Goal: Task Accomplishment & Management: Use online tool/utility

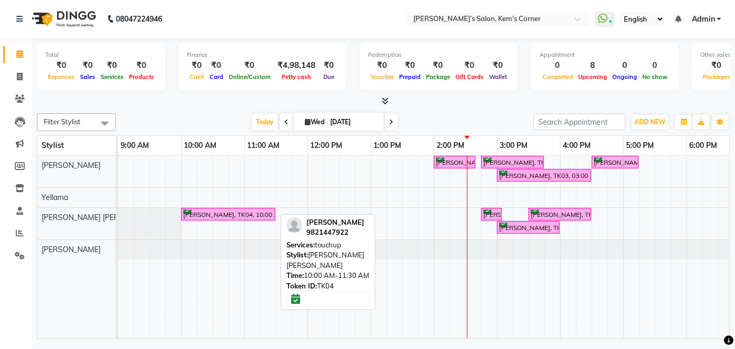
click at [204, 215] on div "[PERSON_NAME], TK04, 10:00 AM-11:30 AM, touchup" at bounding box center [228, 214] width 92 height 10
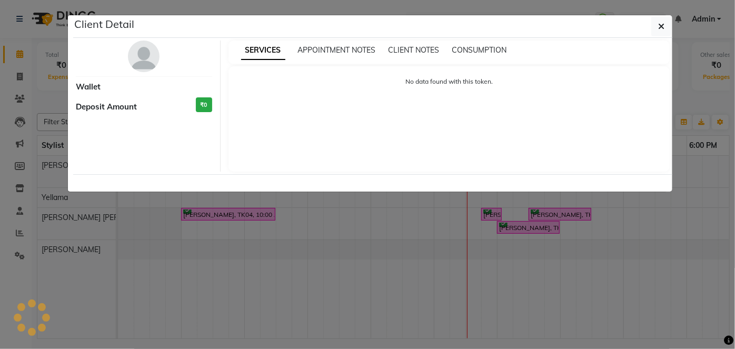
select select "6"
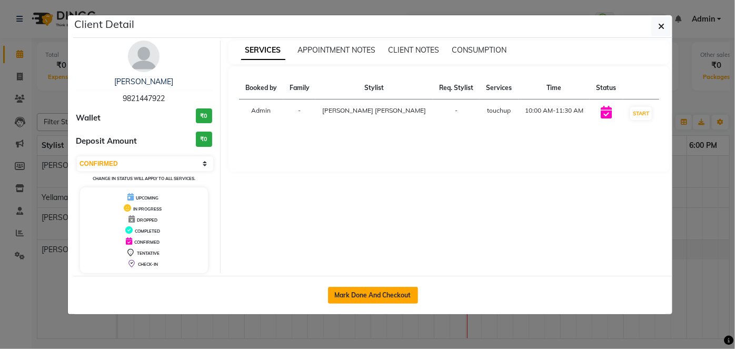
click at [358, 295] on button "Mark Done And Checkout" at bounding box center [373, 295] width 90 height 17
select select "6386"
select select "service"
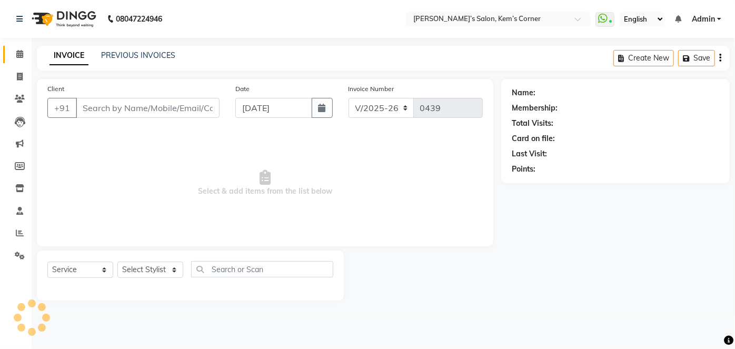
select select "3"
type input "9821447922"
select select "62914"
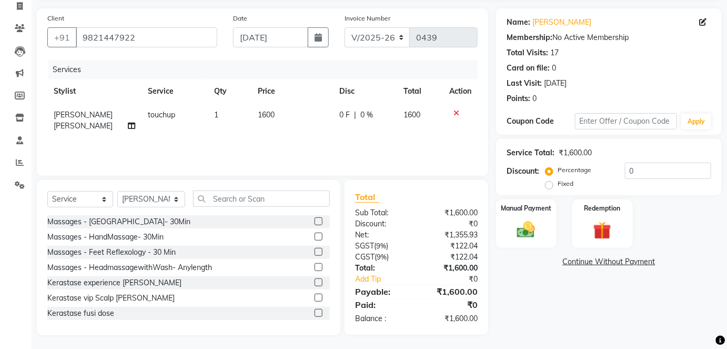
scroll to position [72, 0]
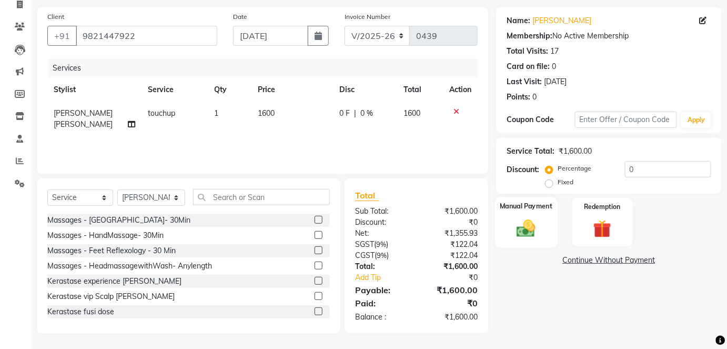
click at [525, 212] on div "Manual Payment" at bounding box center [526, 222] width 63 height 51
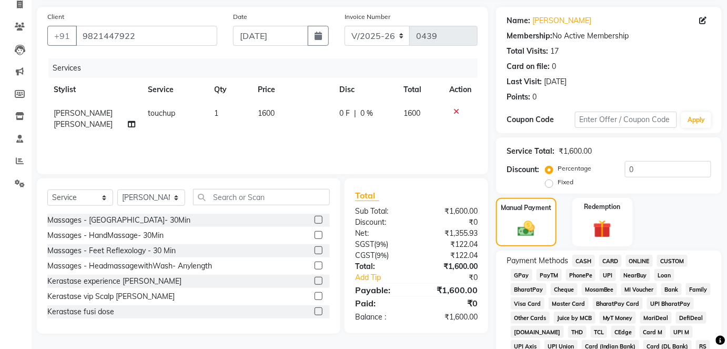
click at [582, 261] on span "CASH" at bounding box center [584, 261] width 23 height 12
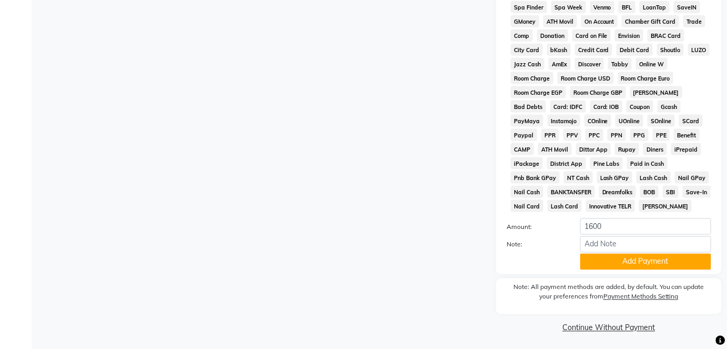
scroll to position [443, 0]
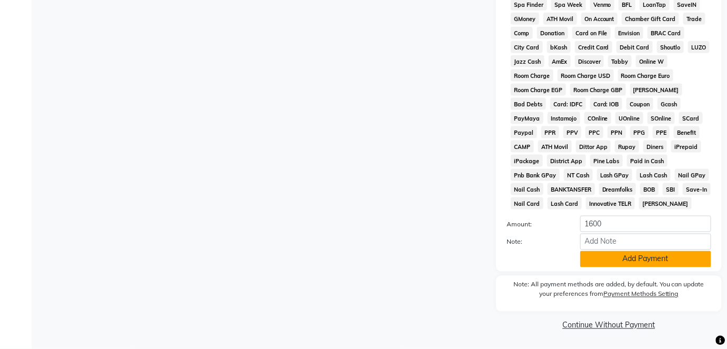
click at [605, 261] on button "Add Payment" at bounding box center [645, 259] width 131 height 16
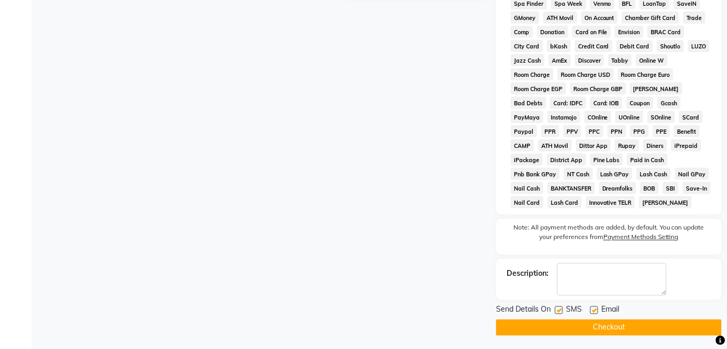
scroll to position [446, 0]
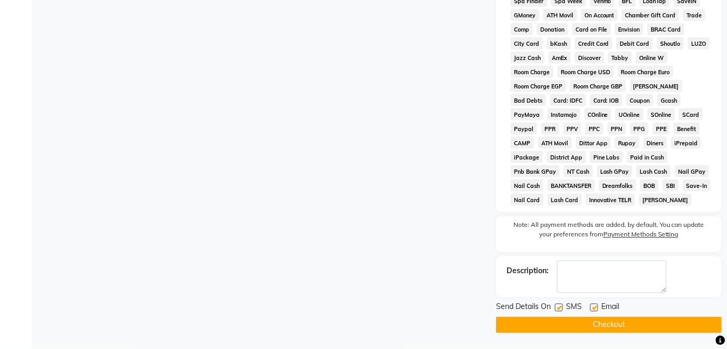
click at [596, 307] on label at bounding box center [594, 308] width 8 height 8
click at [596, 307] on input "checkbox" at bounding box center [593, 308] width 7 height 7
checkbox input "false"
click at [584, 327] on button "Checkout" at bounding box center [609, 325] width 226 height 16
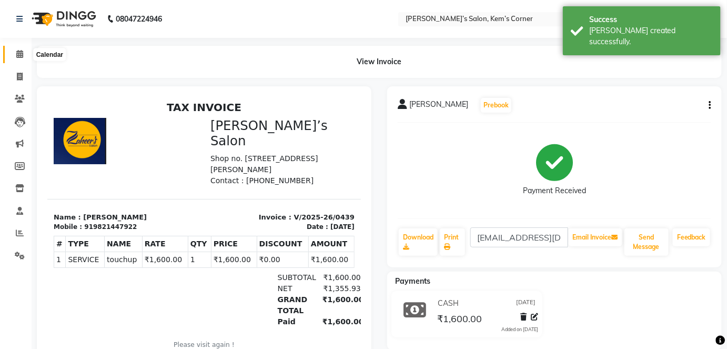
click at [18, 53] on icon at bounding box center [19, 54] width 7 height 8
